Goal: Transaction & Acquisition: Purchase product/service

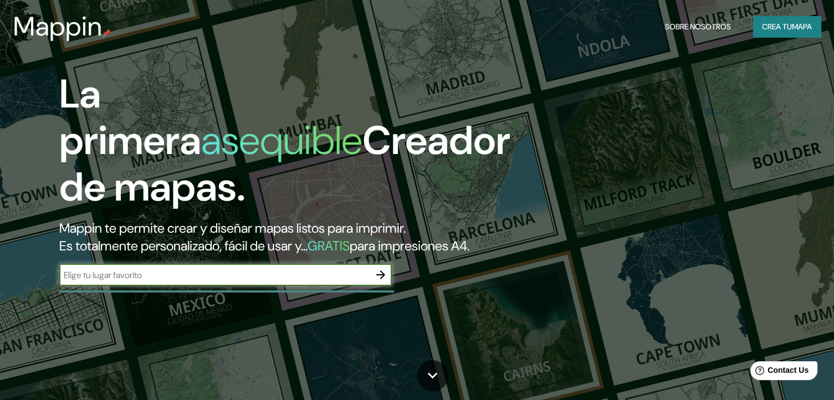
click at [275, 282] on input "text" at bounding box center [214, 275] width 310 height 13
type input "tlalixtac de cabrera"
click at [378, 279] on icon "button" at bounding box center [380, 274] width 9 height 9
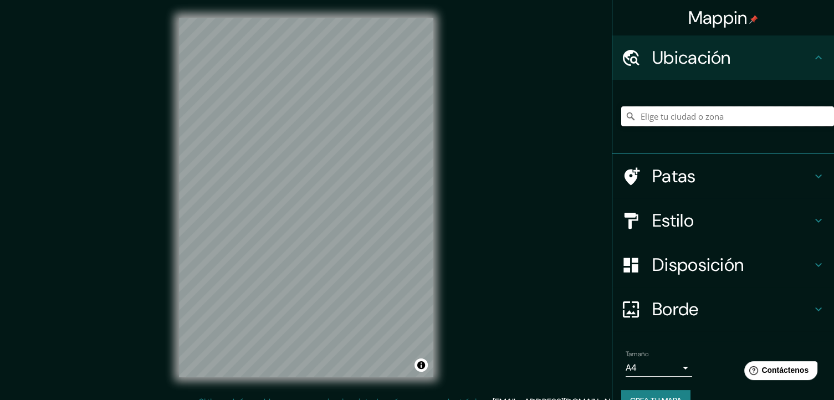
click at [685, 115] on input "Elige tu ciudad o zona" at bounding box center [727, 116] width 213 height 20
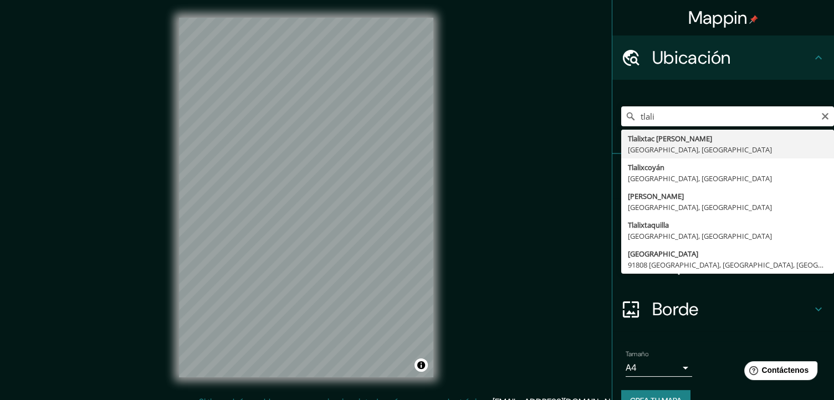
type input "Tlalixtac [PERSON_NAME], [GEOGRAPHIC_DATA], [GEOGRAPHIC_DATA]"
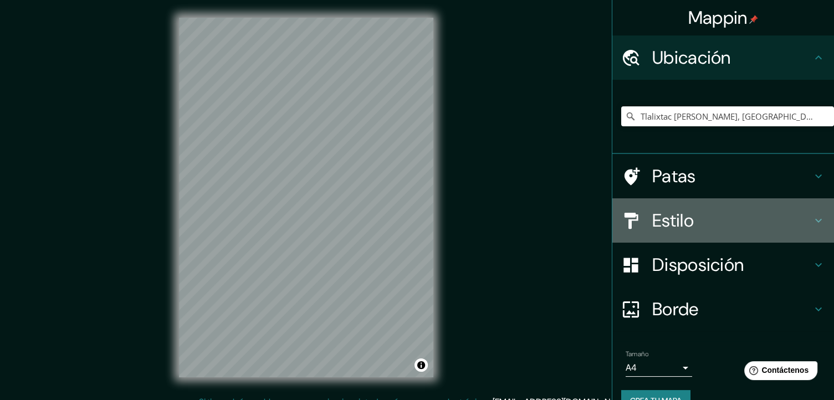
click at [686, 218] on font "Estilo" at bounding box center [673, 220] width 42 height 23
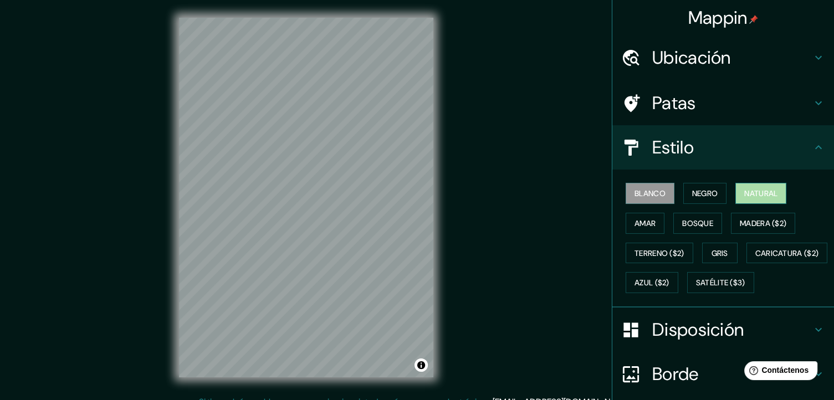
click at [745, 192] on font "Natural" at bounding box center [760, 193] width 33 height 10
click at [651, 195] on font "Blanco" at bounding box center [650, 193] width 31 height 10
click at [642, 218] on font "Amar" at bounding box center [645, 223] width 21 height 10
click at [644, 194] on font "Blanco" at bounding box center [650, 193] width 31 height 10
click at [643, 222] on font "Amar" at bounding box center [645, 223] width 21 height 10
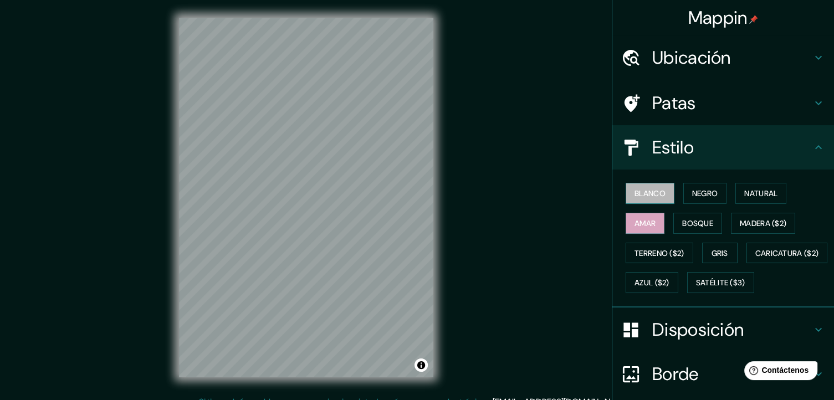
click at [641, 193] on font "Blanco" at bounding box center [650, 193] width 31 height 10
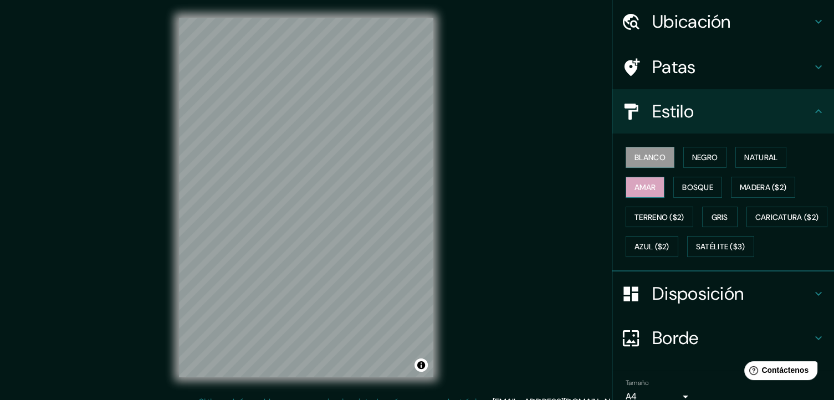
scroll to position [55, 0]
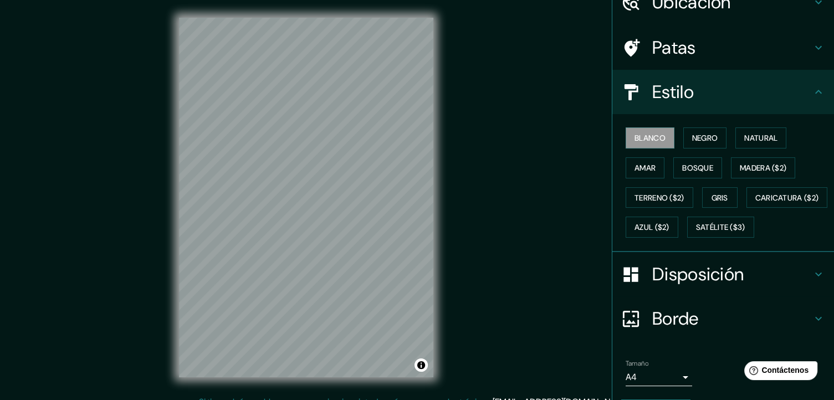
click at [812, 91] on icon at bounding box center [818, 91] width 13 height 13
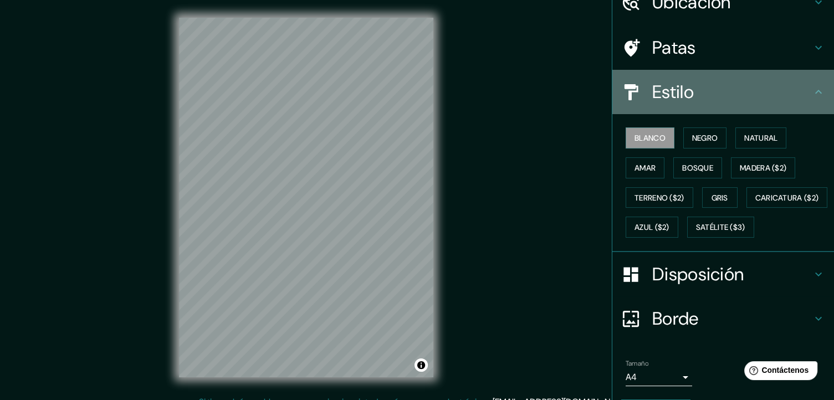
click at [812, 94] on icon at bounding box center [818, 91] width 13 height 13
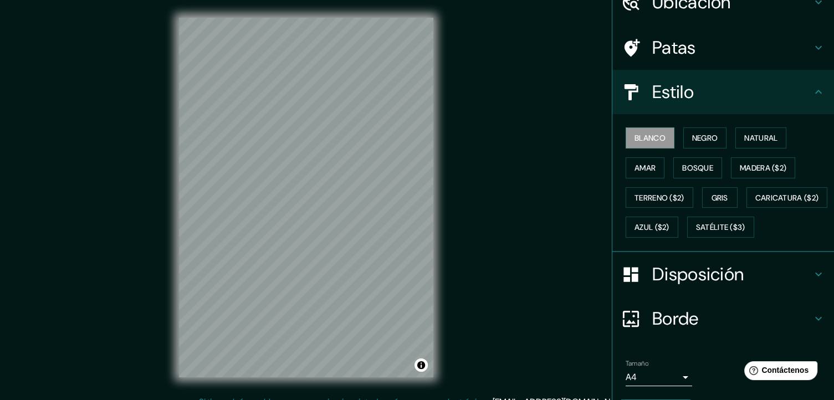
click at [812, 96] on icon at bounding box center [818, 91] width 13 height 13
click at [811, 56] on div "Patas" at bounding box center [723, 47] width 222 height 44
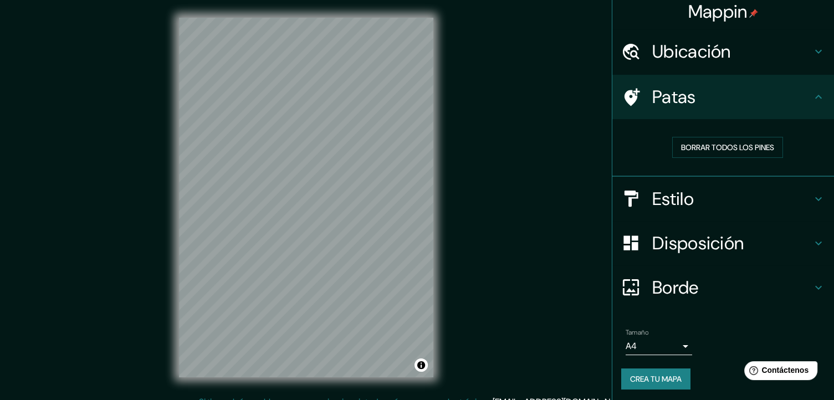
scroll to position [7, 0]
click at [815, 240] on icon at bounding box center [818, 242] width 7 height 4
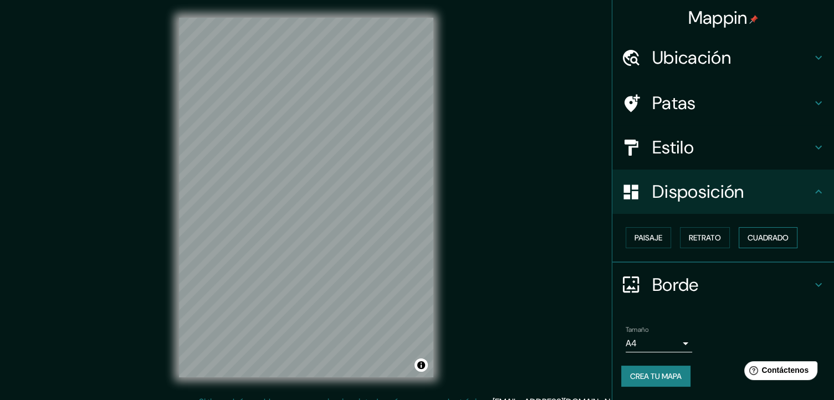
scroll to position [0, 0]
click at [754, 239] on font "Cuadrado" at bounding box center [768, 238] width 41 height 10
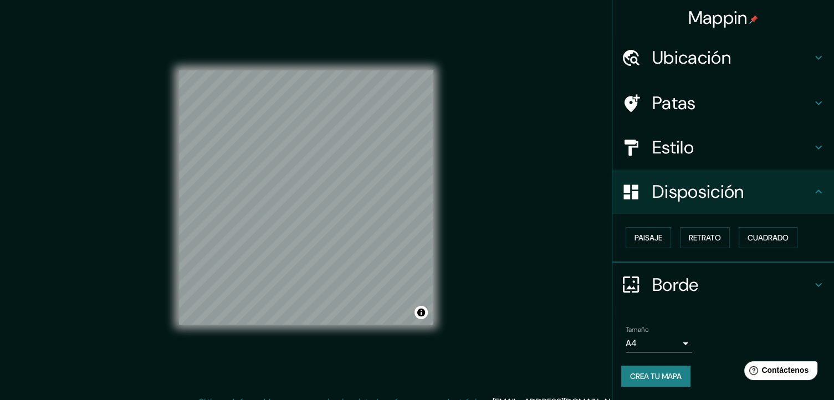
click at [819, 284] on icon at bounding box center [818, 284] width 13 height 13
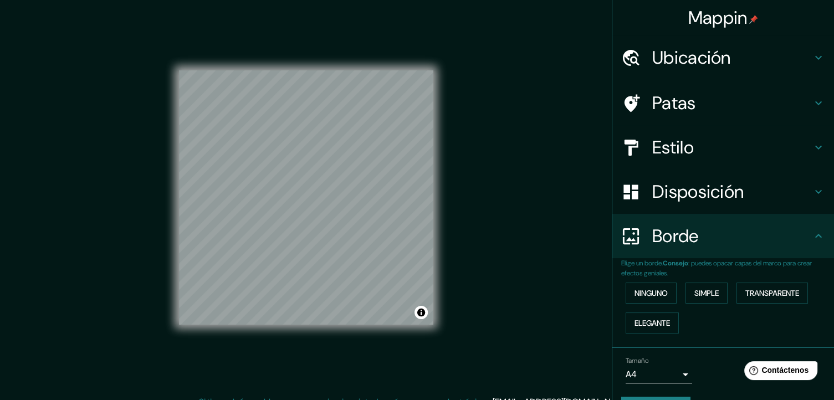
scroll to position [29, 0]
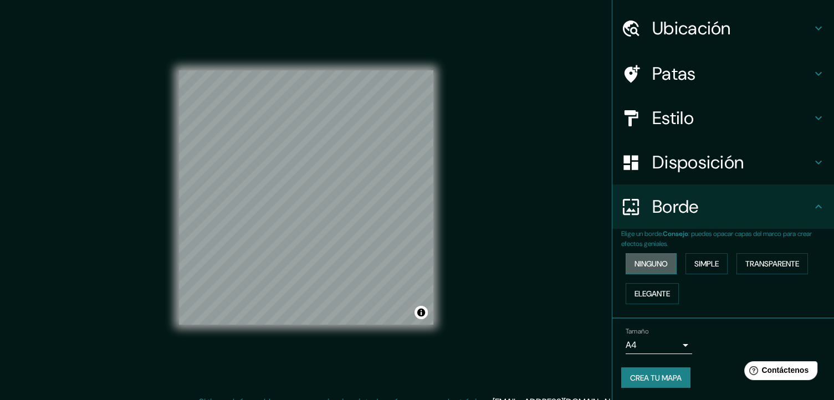
click at [650, 259] on font "Ninguno" at bounding box center [651, 264] width 33 height 10
click at [639, 260] on font "Ninguno" at bounding box center [651, 264] width 33 height 10
click at [630, 377] on font "Crea tu mapa" at bounding box center [656, 378] width 52 height 10
click at [656, 381] on font "Crea tu mapa" at bounding box center [656, 378] width 52 height 14
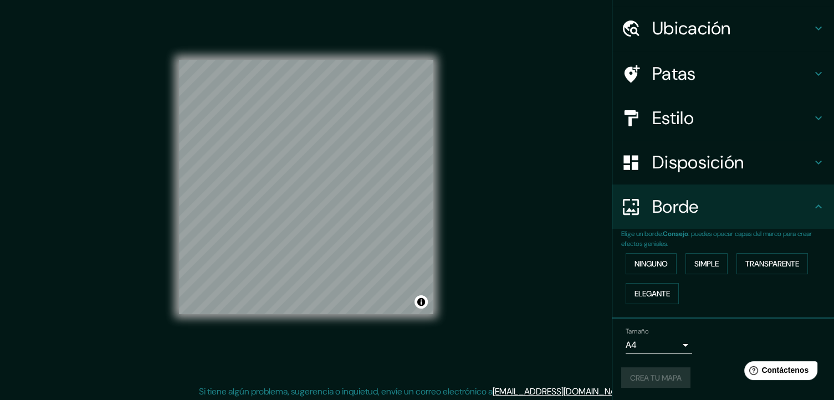
scroll to position [13, 0]
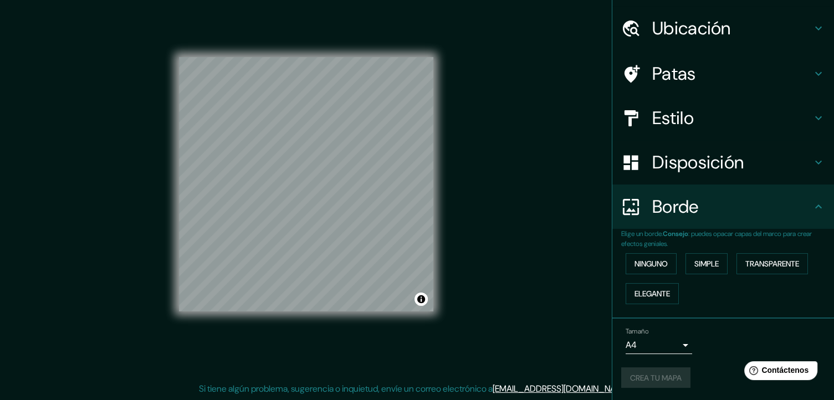
click at [652, 367] on div "Crea tu mapa" at bounding box center [723, 377] width 204 height 21
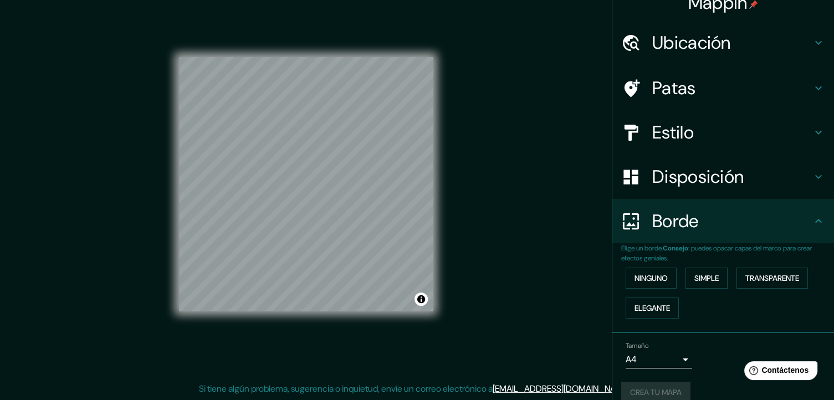
scroll to position [29, 0]
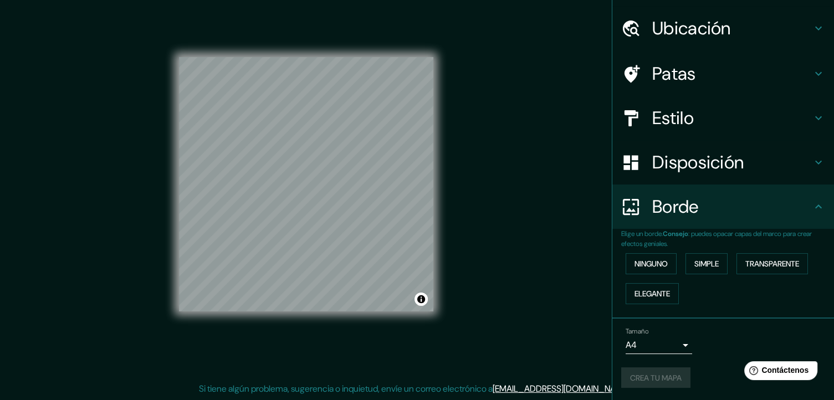
click at [674, 342] on body "Mappin Ubicación Tlalixtac de Cabrera, Estado de Oaxaca, México Patas Estilo Di…" at bounding box center [417, 187] width 834 height 400
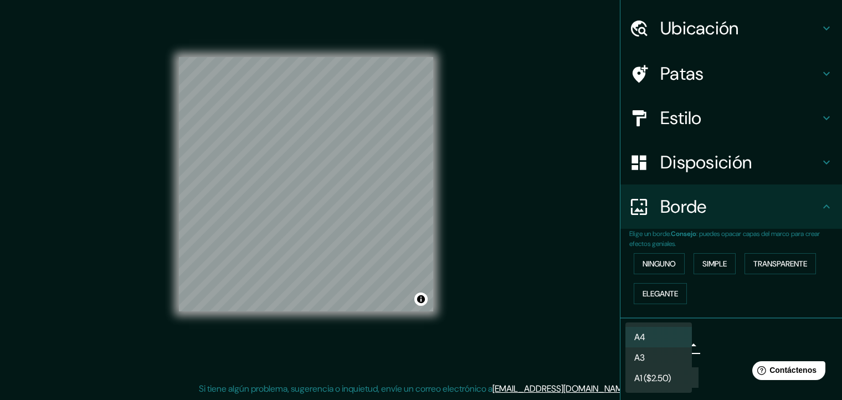
click at [660, 355] on li "A3" at bounding box center [659, 358] width 67 height 21
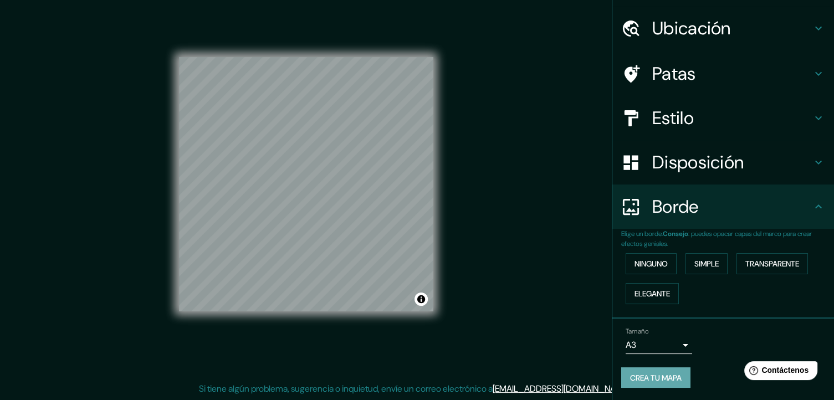
click at [661, 373] on font "Crea tu mapa" at bounding box center [656, 378] width 52 height 10
click at [422, 302] on button "Activar o desactivar atribución" at bounding box center [421, 299] width 13 height 13
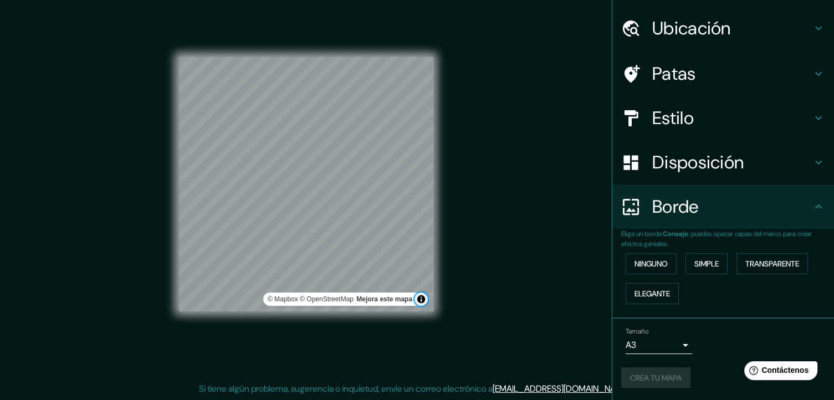
click at [422, 302] on button "Activar o desactivar atribución" at bounding box center [421, 299] width 13 height 13
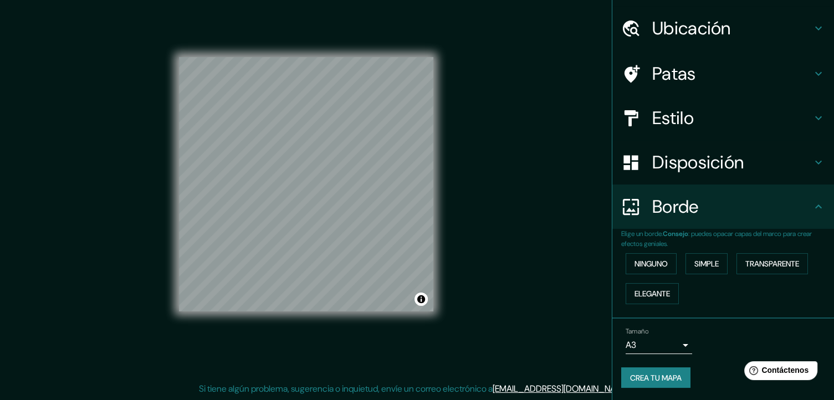
click at [663, 371] on font "Crea tu mapa" at bounding box center [656, 378] width 52 height 14
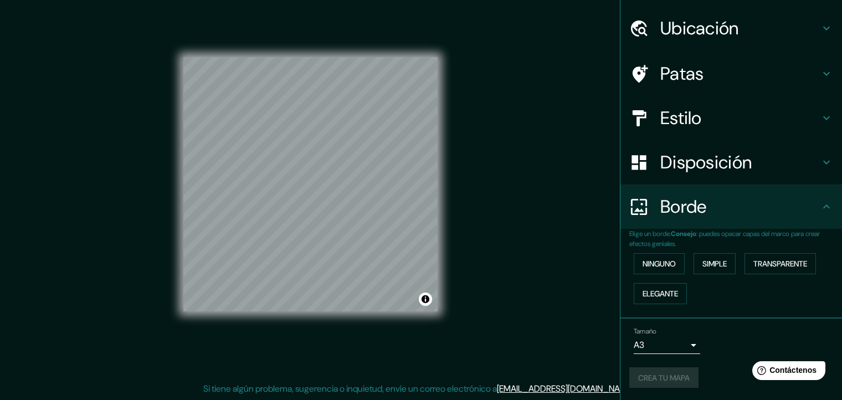
click at [675, 342] on body "Mappin Ubicación Tlalixtac de Cabrera, Estado de Oaxaca, México Patas Estilo Di…" at bounding box center [421, 187] width 842 height 400
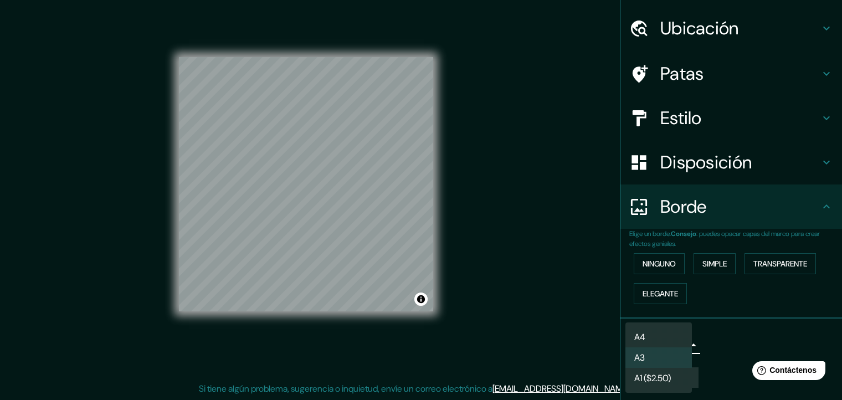
click at [667, 336] on li "A4" at bounding box center [659, 337] width 67 height 21
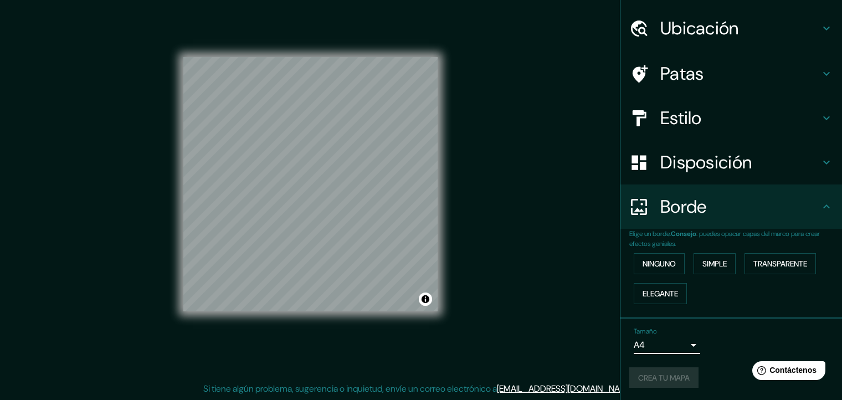
click at [674, 344] on body "Mappin Ubicación Tlalixtac de Cabrera, Estado de Oaxaca, México Patas Estilo Di…" at bounding box center [421, 187] width 842 height 400
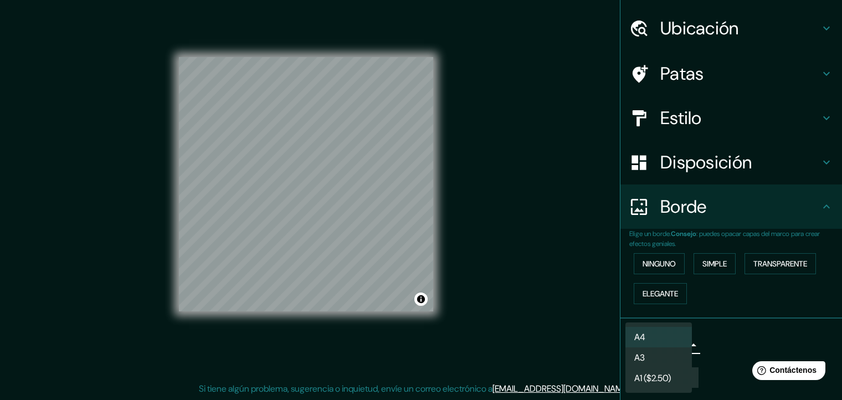
click at [663, 355] on li "A3" at bounding box center [659, 358] width 67 height 21
type input "a4"
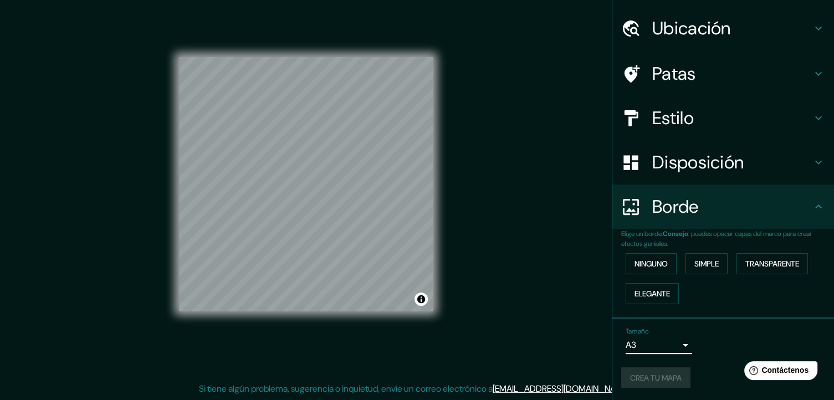
click at [660, 383] on div "Crea tu mapa" at bounding box center [723, 377] width 204 height 21
click at [696, 367] on div "Crea tu mapa" at bounding box center [723, 377] width 204 height 21
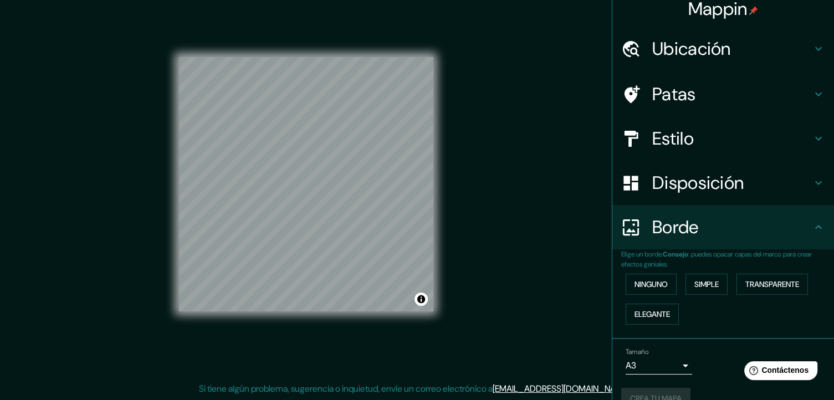
scroll to position [0, 0]
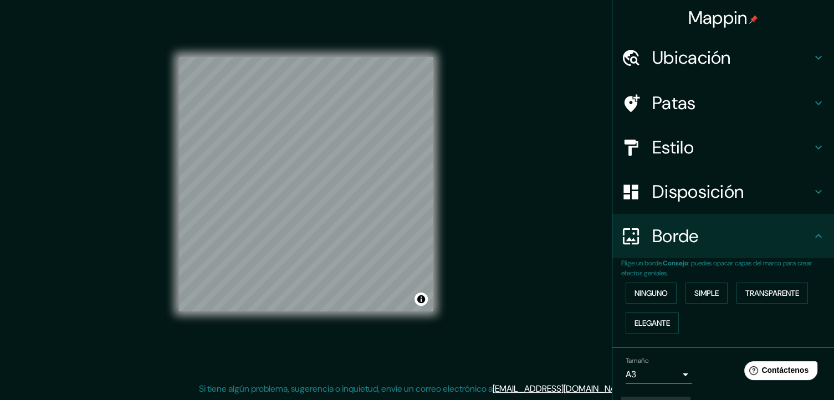
click at [812, 62] on icon at bounding box center [818, 57] width 13 height 13
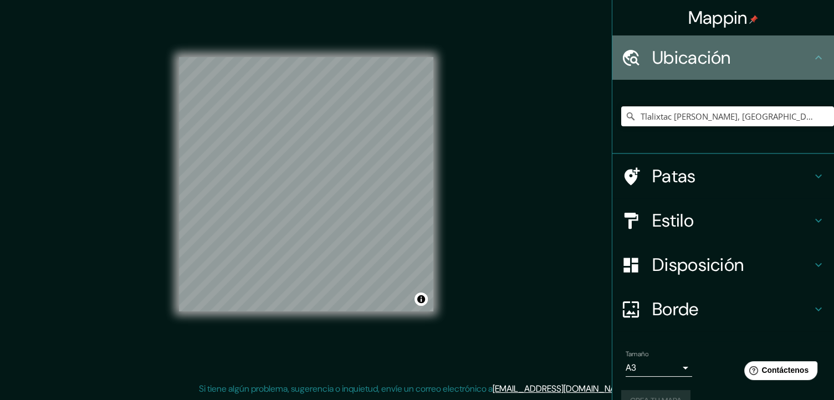
click at [812, 62] on icon at bounding box center [818, 57] width 13 height 13
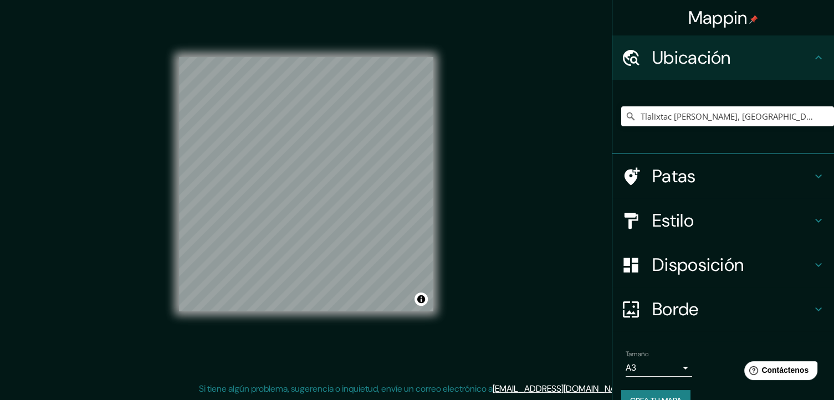
click at [812, 180] on icon at bounding box center [818, 176] width 13 height 13
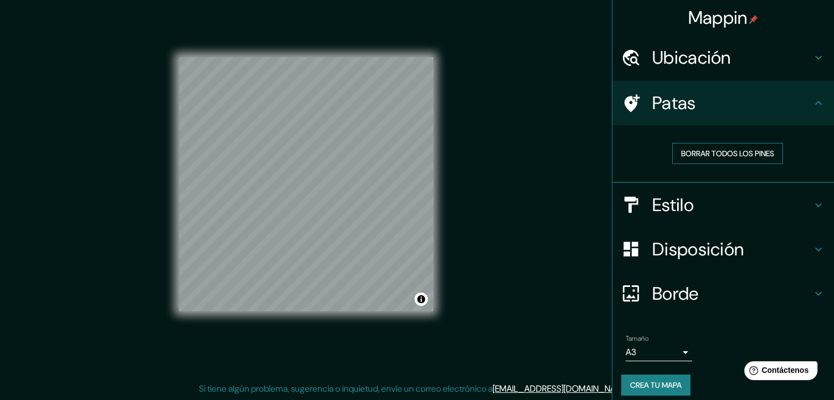
click at [742, 157] on font "Borrar todos los pines" at bounding box center [727, 154] width 93 height 10
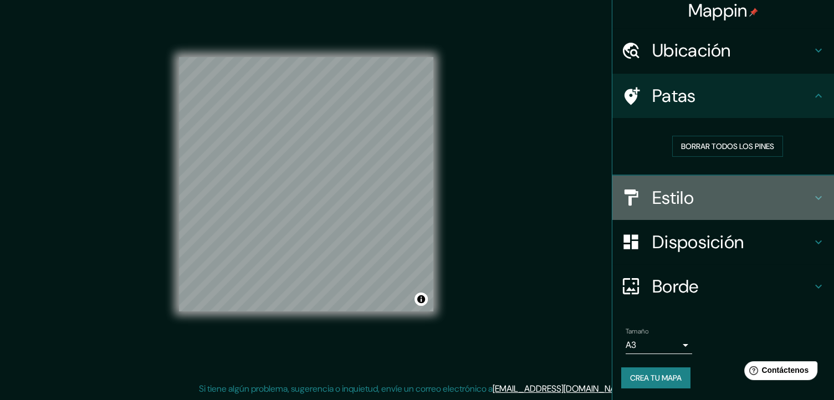
click at [812, 195] on icon at bounding box center [818, 197] width 13 height 13
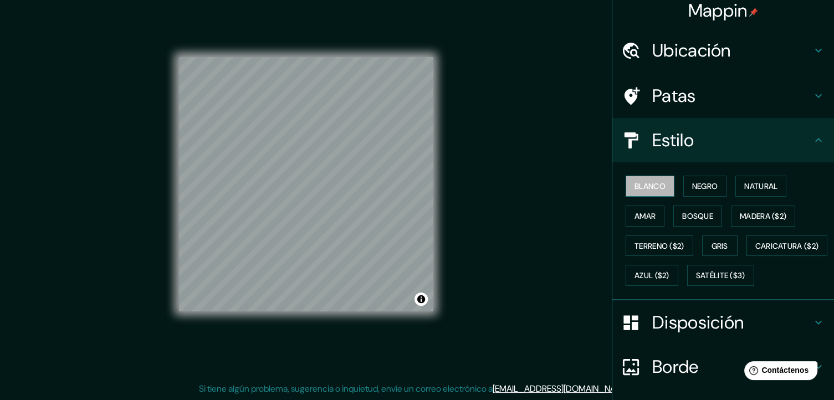
click at [650, 185] on font "Blanco" at bounding box center [650, 186] width 31 height 10
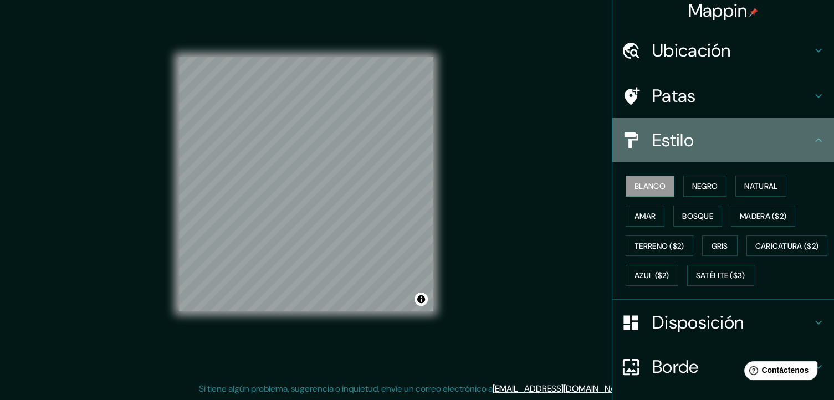
click at [813, 136] on icon at bounding box center [818, 140] width 13 height 13
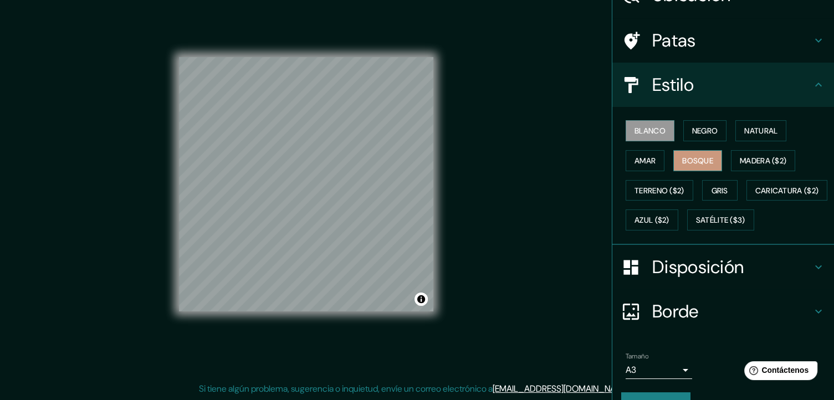
scroll to position [116, 0]
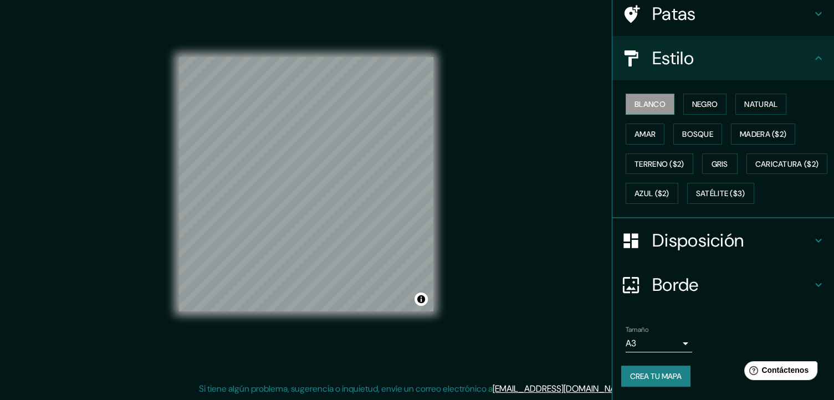
click at [767, 236] on h4 "Disposición" at bounding box center [732, 240] width 160 height 22
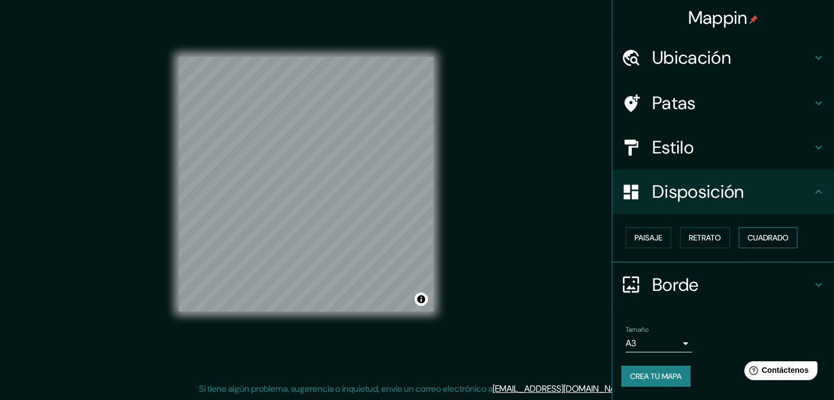
scroll to position [0, 0]
click at [763, 240] on font "Cuadrado" at bounding box center [768, 238] width 41 height 10
click at [825, 191] on div "Disposición" at bounding box center [723, 192] width 222 height 44
click at [637, 371] on font "Crea tu mapa" at bounding box center [656, 376] width 52 height 10
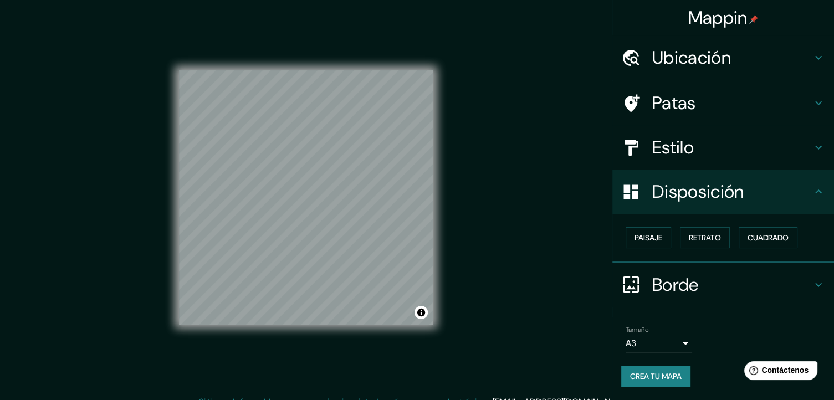
click at [668, 372] on font "Crea tu mapa" at bounding box center [656, 376] width 52 height 10
click at [667, 372] on div "Crea tu mapa" at bounding box center [723, 376] width 204 height 21
click at [667, 384] on button "Crea tu mapa" at bounding box center [655, 376] width 69 height 21
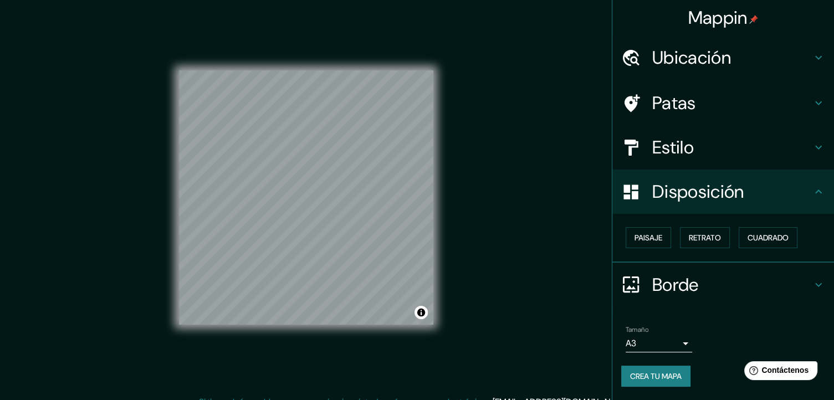
click at [641, 378] on font "Crea tu mapa" at bounding box center [656, 376] width 52 height 10
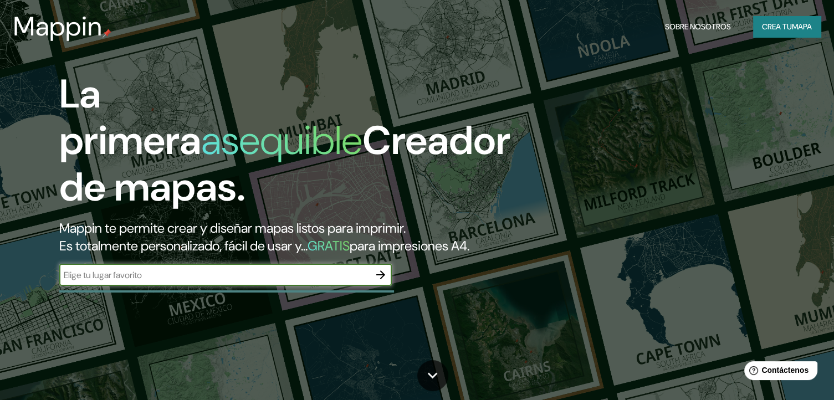
click at [385, 282] on icon "button" at bounding box center [380, 274] width 13 height 13
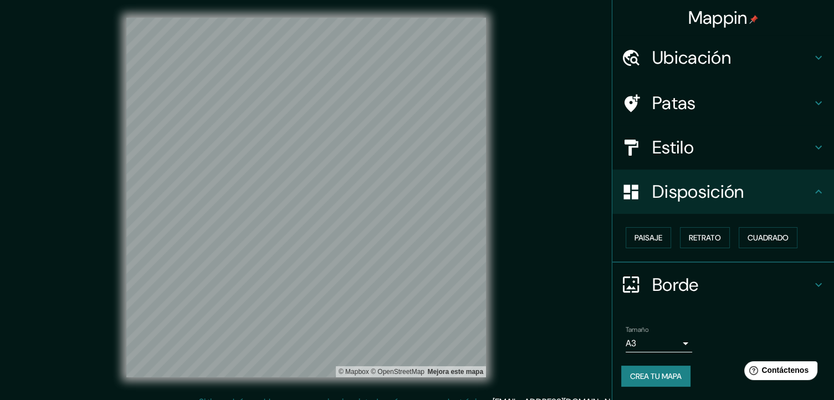
click at [730, 51] on font "Ubicación" at bounding box center [691, 57] width 79 height 23
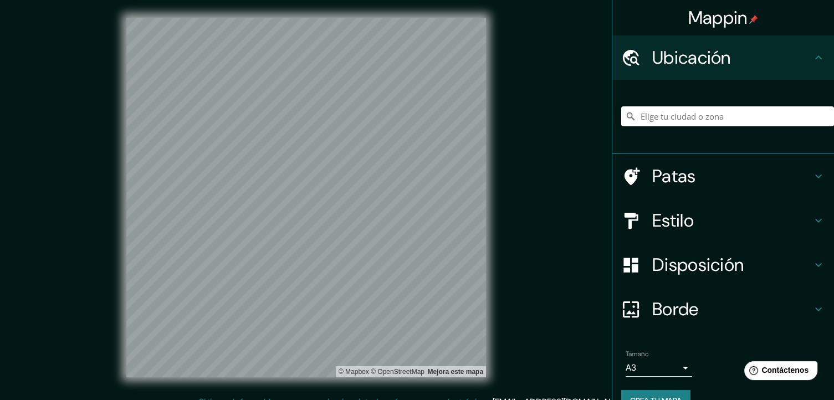
click at [695, 117] on input "Elige tu ciudad o zona" at bounding box center [727, 116] width 213 height 20
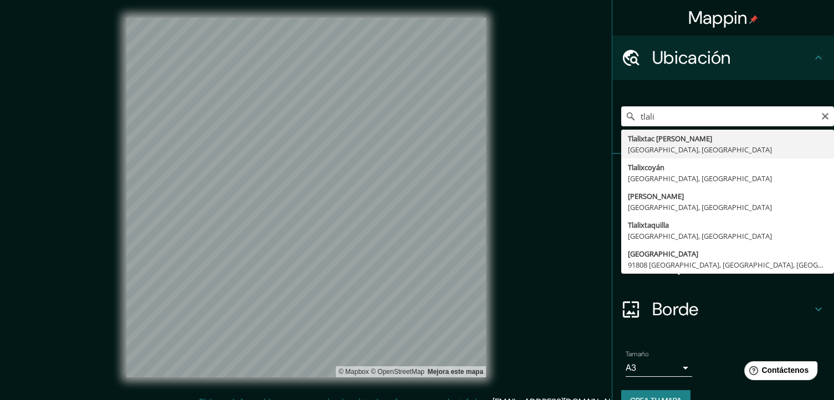
type input "Tlalixtac [PERSON_NAME], [GEOGRAPHIC_DATA], [GEOGRAPHIC_DATA]"
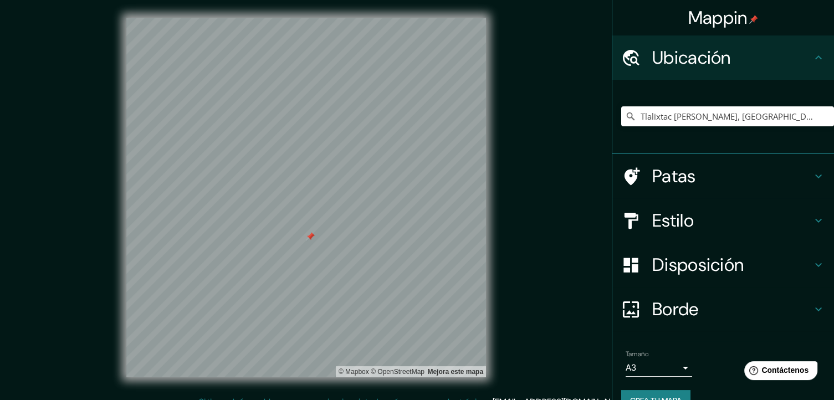
click at [683, 265] on font "Disposición" at bounding box center [697, 264] width 91 height 23
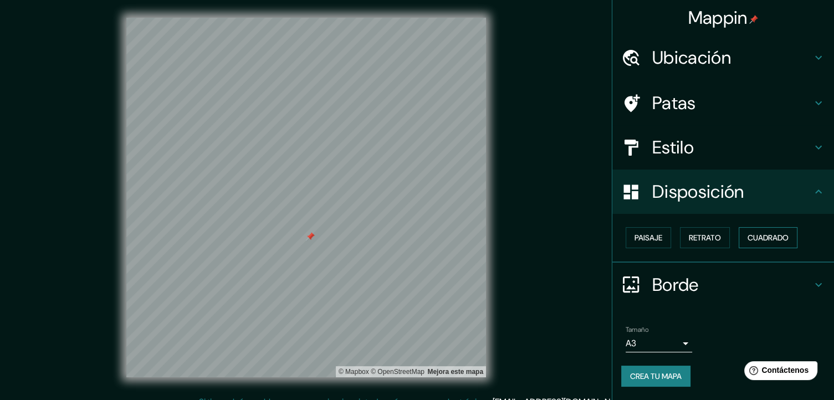
click at [784, 242] on font "Cuadrado" at bounding box center [768, 238] width 41 height 10
click at [639, 377] on font "Crea tu mapa" at bounding box center [656, 376] width 52 height 10
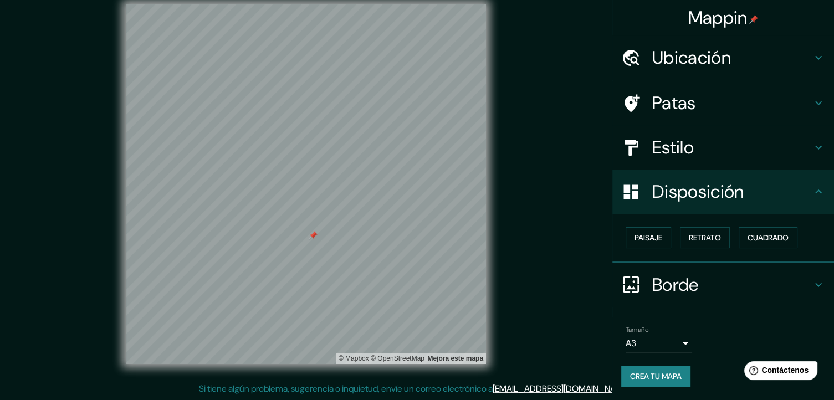
click at [671, 373] on font "Crea tu mapa" at bounding box center [656, 376] width 52 height 10
click at [671, 373] on div "Crea tu mapa" at bounding box center [723, 376] width 204 height 21
click at [737, 101] on h4 "Patas" at bounding box center [732, 103] width 160 height 22
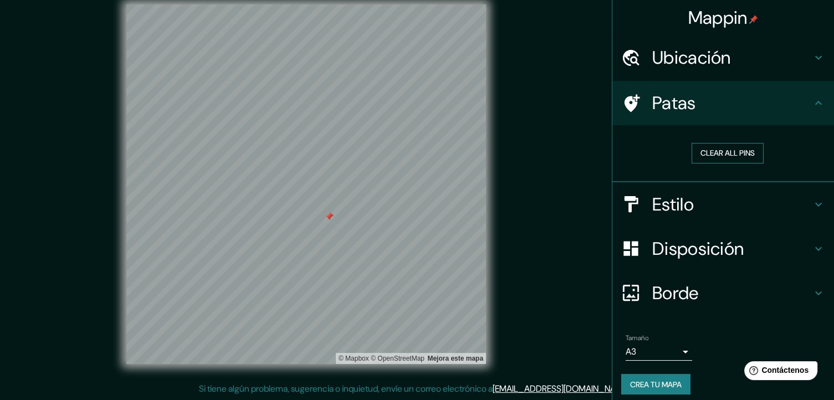
click at [716, 156] on button "Clear all pins" at bounding box center [728, 153] width 72 height 21
click at [652, 389] on font "Crea tu mapa" at bounding box center [656, 384] width 52 height 14
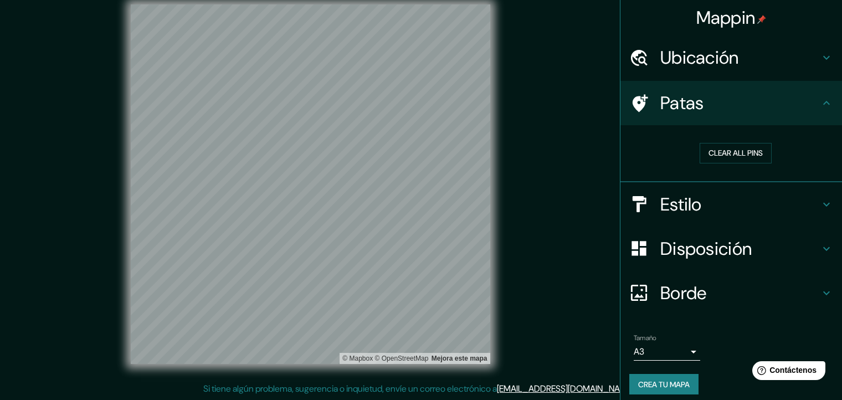
click at [675, 355] on body "Mappin Ubicación Tlalixtac de Cabrera, Estado de Oaxaca, México Patas Clear all…" at bounding box center [421, 187] width 842 height 400
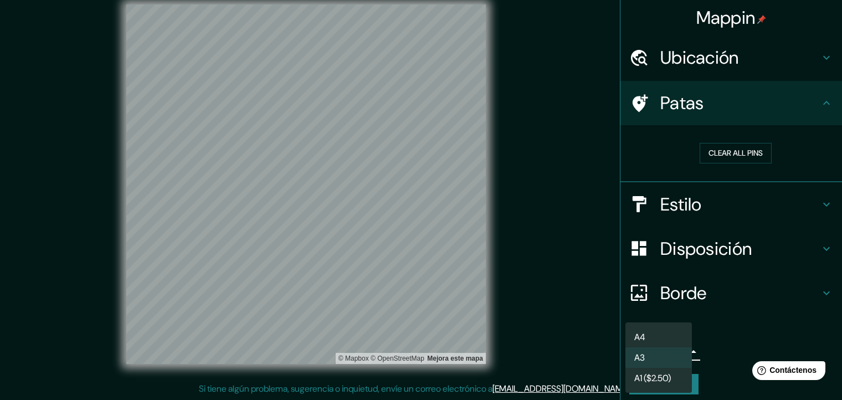
click at [662, 339] on li "A4" at bounding box center [659, 337] width 67 height 21
type input "single"
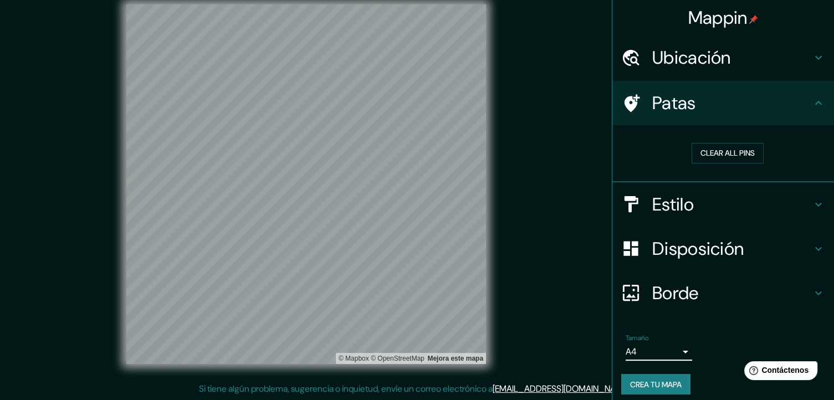
click at [660, 380] on font "Crea tu mapa" at bounding box center [656, 385] width 52 height 10
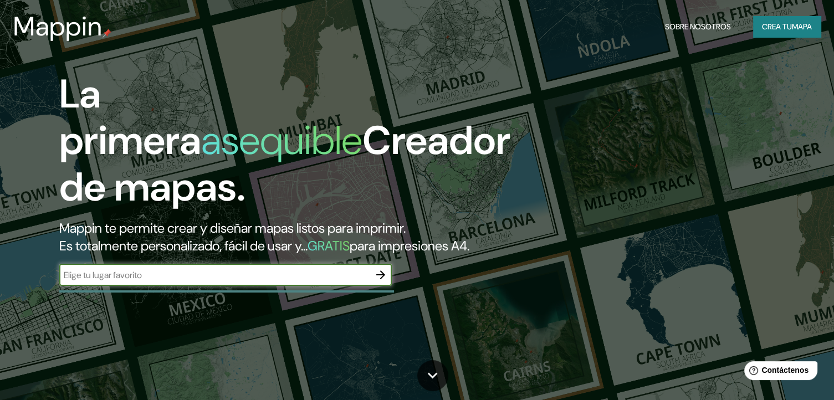
click at [782, 32] on font "Crea tu" at bounding box center [777, 27] width 30 height 10
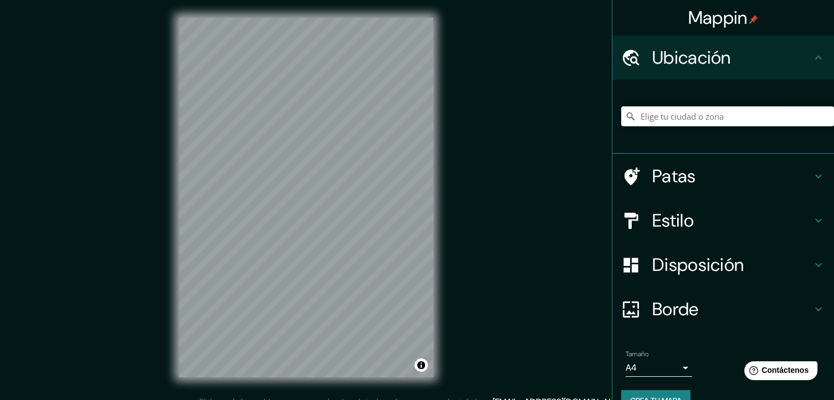
click at [701, 119] on input "Elige tu ciudad o zona" at bounding box center [727, 116] width 213 height 20
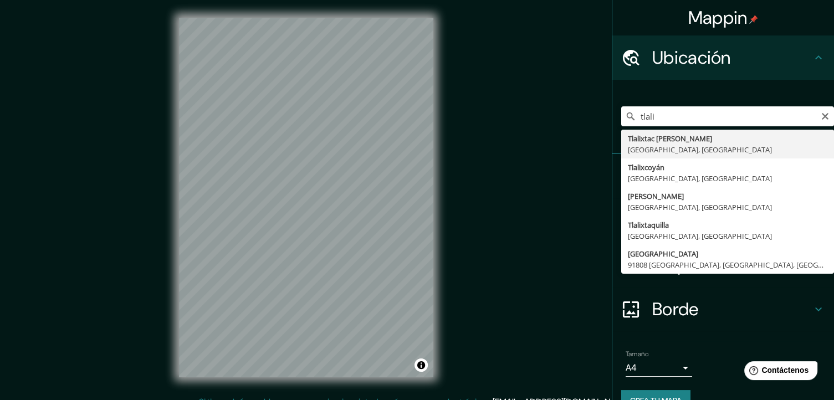
type input "Tlalixtac de Cabrera, Estado de Oaxaca, México"
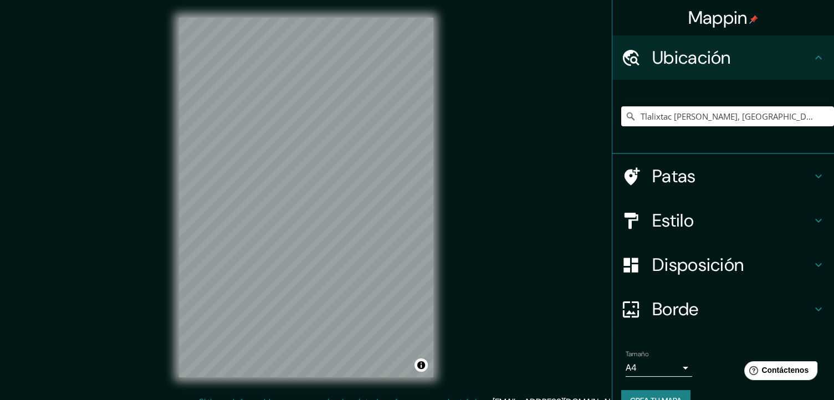
click at [725, 259] on font "Disposición" at bounding box center [697, 264] width 91 height 23
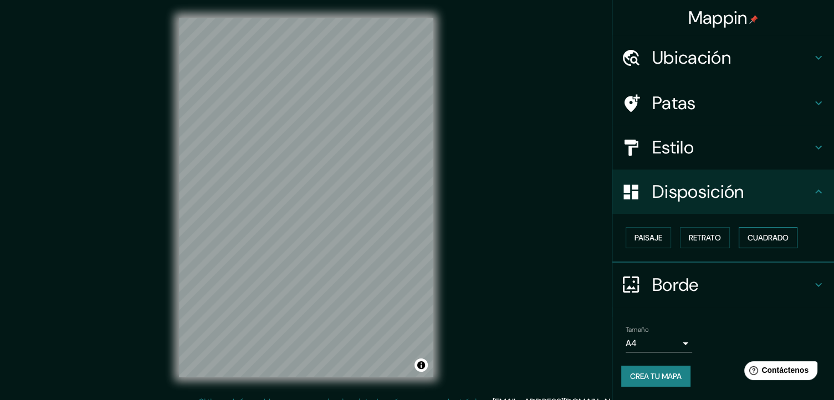
click at [772, 231] on font "Cuadrado" at bounding box center [768, 238] width 41 height 14
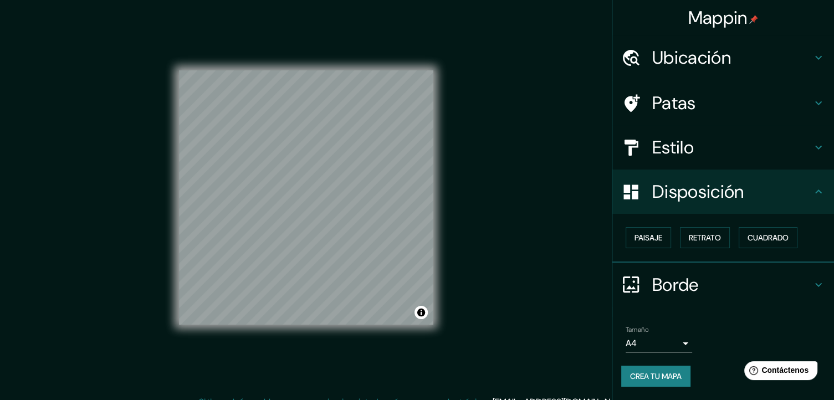
click at [677, 371] on font "Crea tu mapa" at bounding box center [656, 376] width 52 height 10
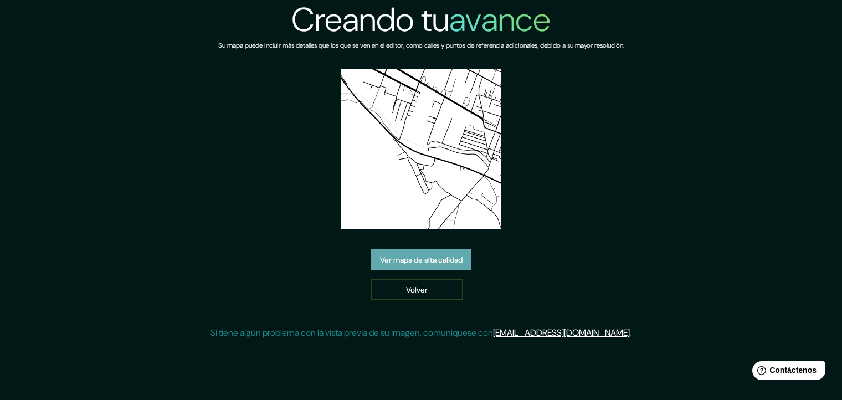
click at [411, 258] on font "Ver mapa de alta calidad" at bounding box center [421, 260] width 83 height 10
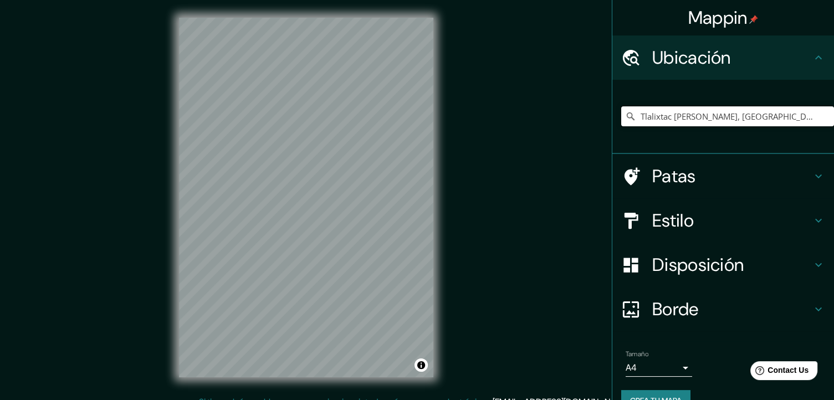
click at [796, 110] on input "Tlalixtac [PERSON_NAME], [GEOGRAPHIC_DATA], [GEOGRAPHIC_DATA]" at bounding box center [727, 116] width 213 height 20
click at [805, 114] on input "Tlalixtac [PERSON_NAME], [GEOGRAPHIC_DATA], [GEOGRAPHIC_DATA]" at bounding box center [727, 116] width 213 height 20
click at [811, 115] on input "Tlalixtac [PERSON_NAME], [GEOGRAPHIC_DATA], [GEOGRAPHIC_DATA]" at bounding box center [727, 116] width 213 height 20
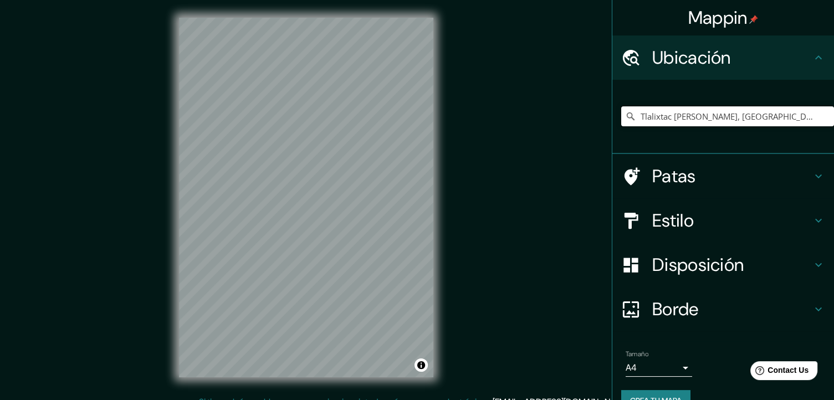
click at [795, 120] on input "Tlalixtac [PERSON_NAME], [GEOGRAPHIC_DATA], [GEOGRAPHIC_DATA]" at bounding box center [727, 116] width 213 height 20
click at [708, 118] on input "Tlalixtac [PERSON_NAME], [GEOGRAPHIC_DATA], [GEOGRAPHIC_DATA]" at bounding box center [727, 116] width 213 height 20
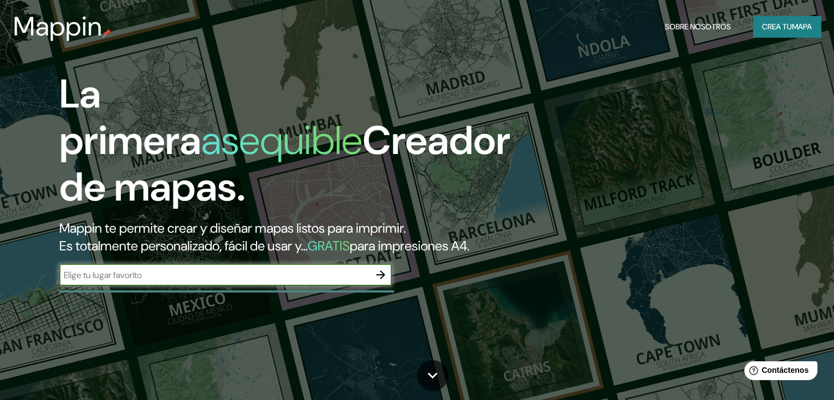
click at [372, 286] on button "button" at bounding box center [381, 275] width 22 height 22
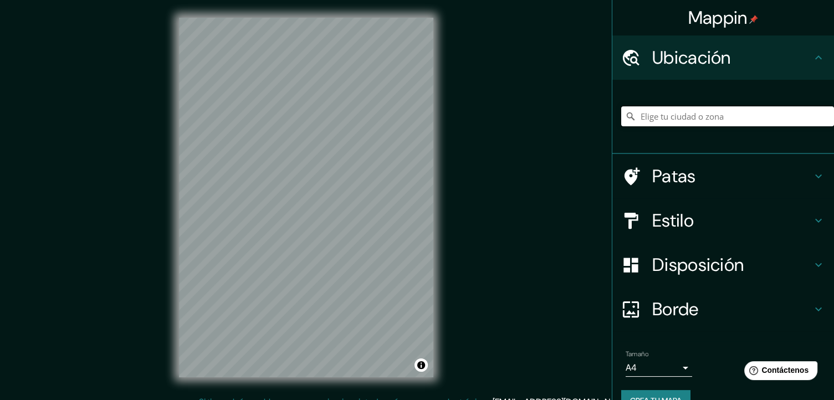
click at [637, 118] on input "Elige tu ciudad o zona" at bounding box center [727, 116] width 213 height 20
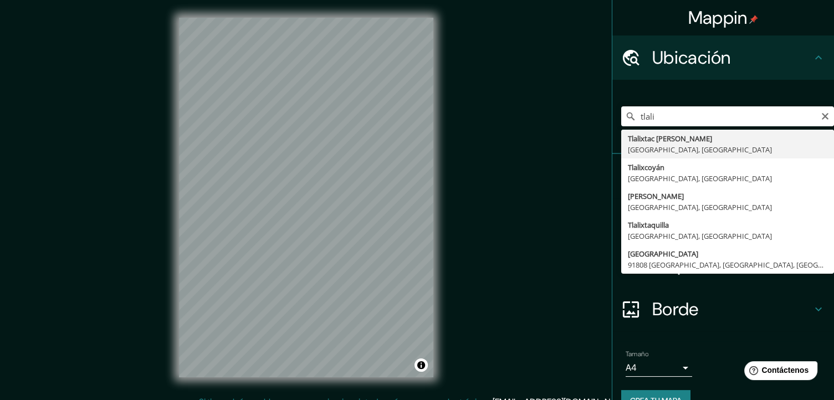
type input "Tlalixtac [PERSON_NAME], [GEOGRAPHIC_DATA], [GEOGRAPHIC_DATA]"
